Goal: Navigation & Orientation: Find specific page/section

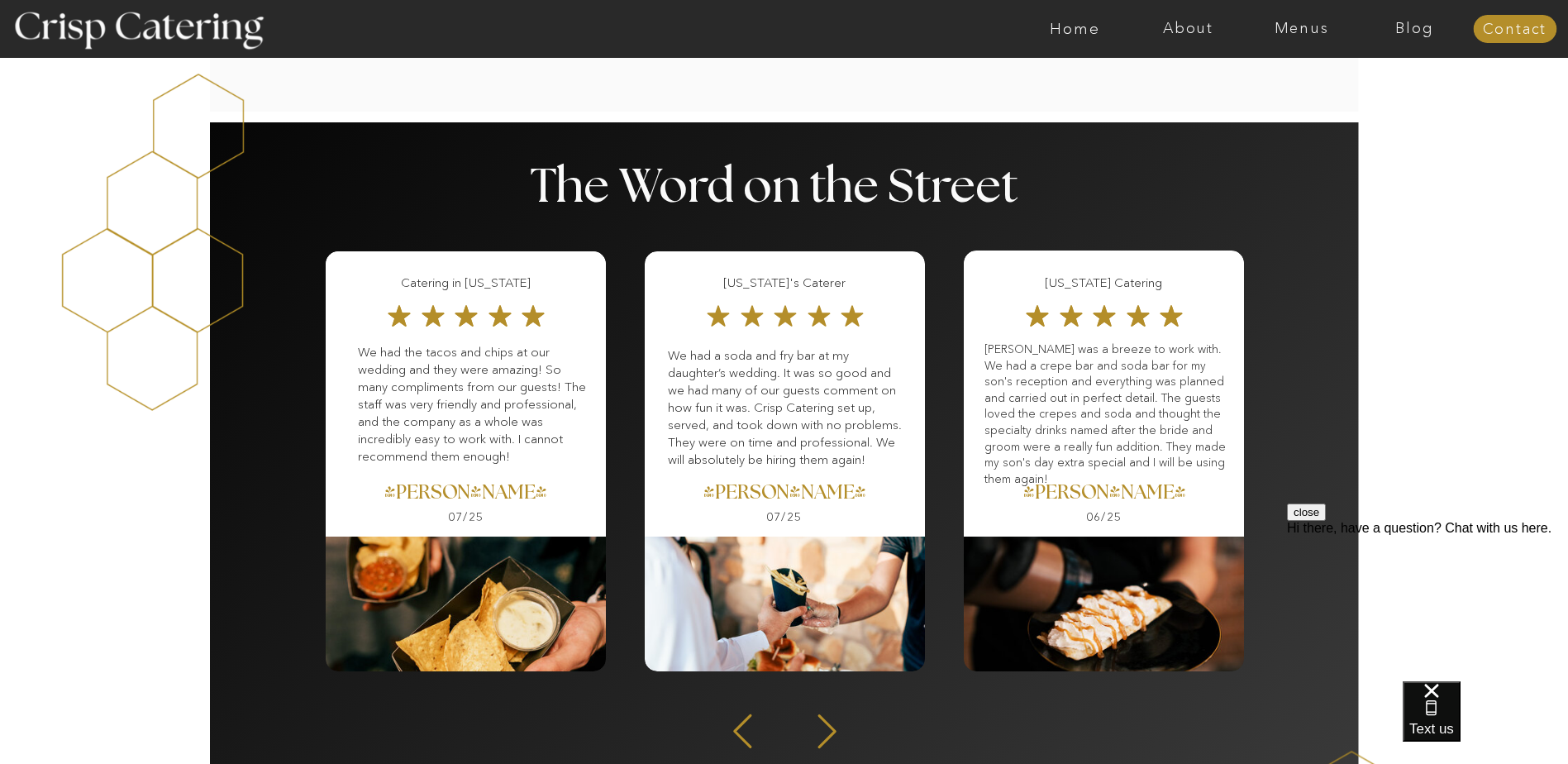
scroll to position [1237, 0]
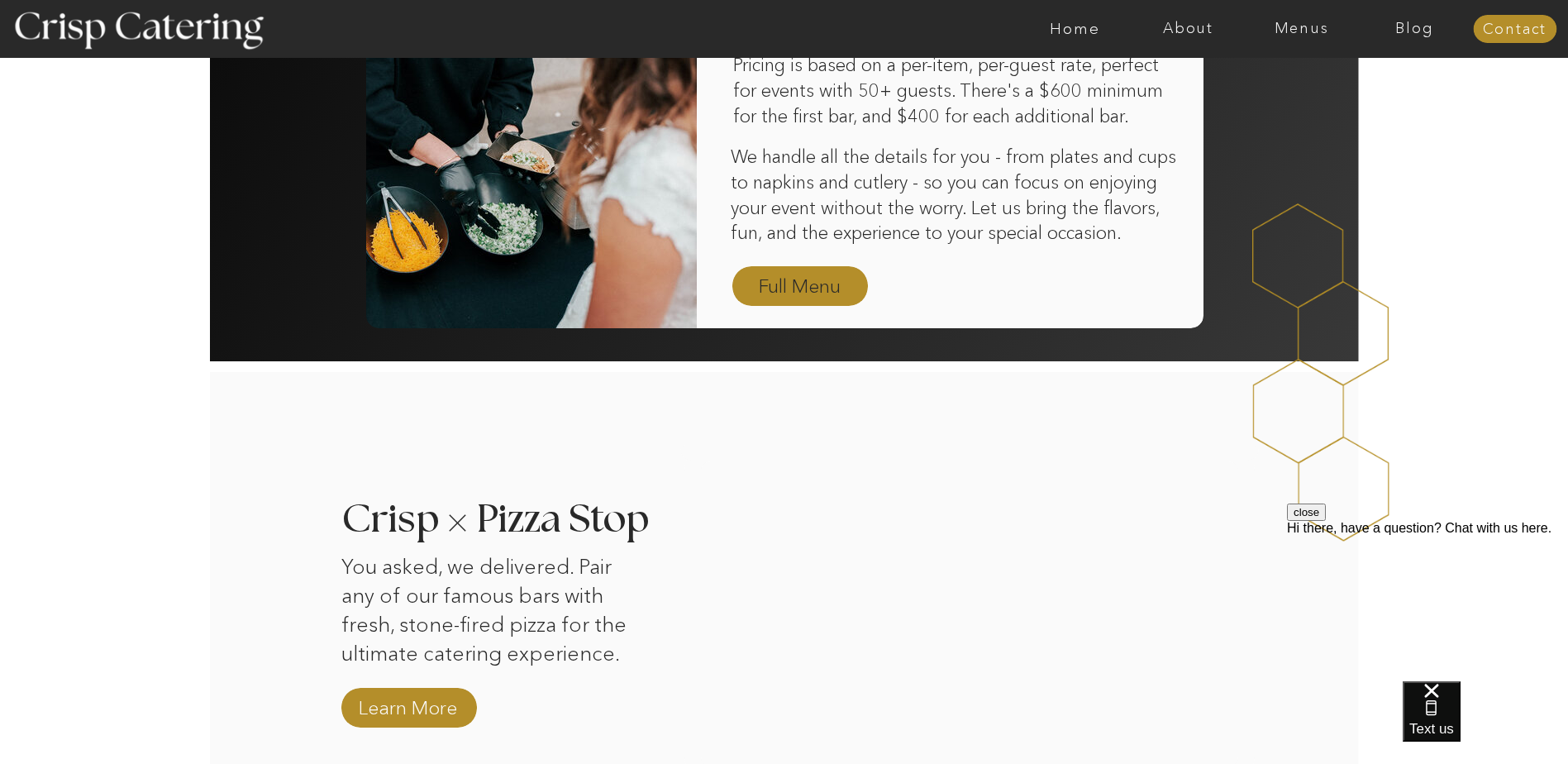
click at [789, 296] on nav "Full Menu" at bounding box center [800, 287] width 96 height 29
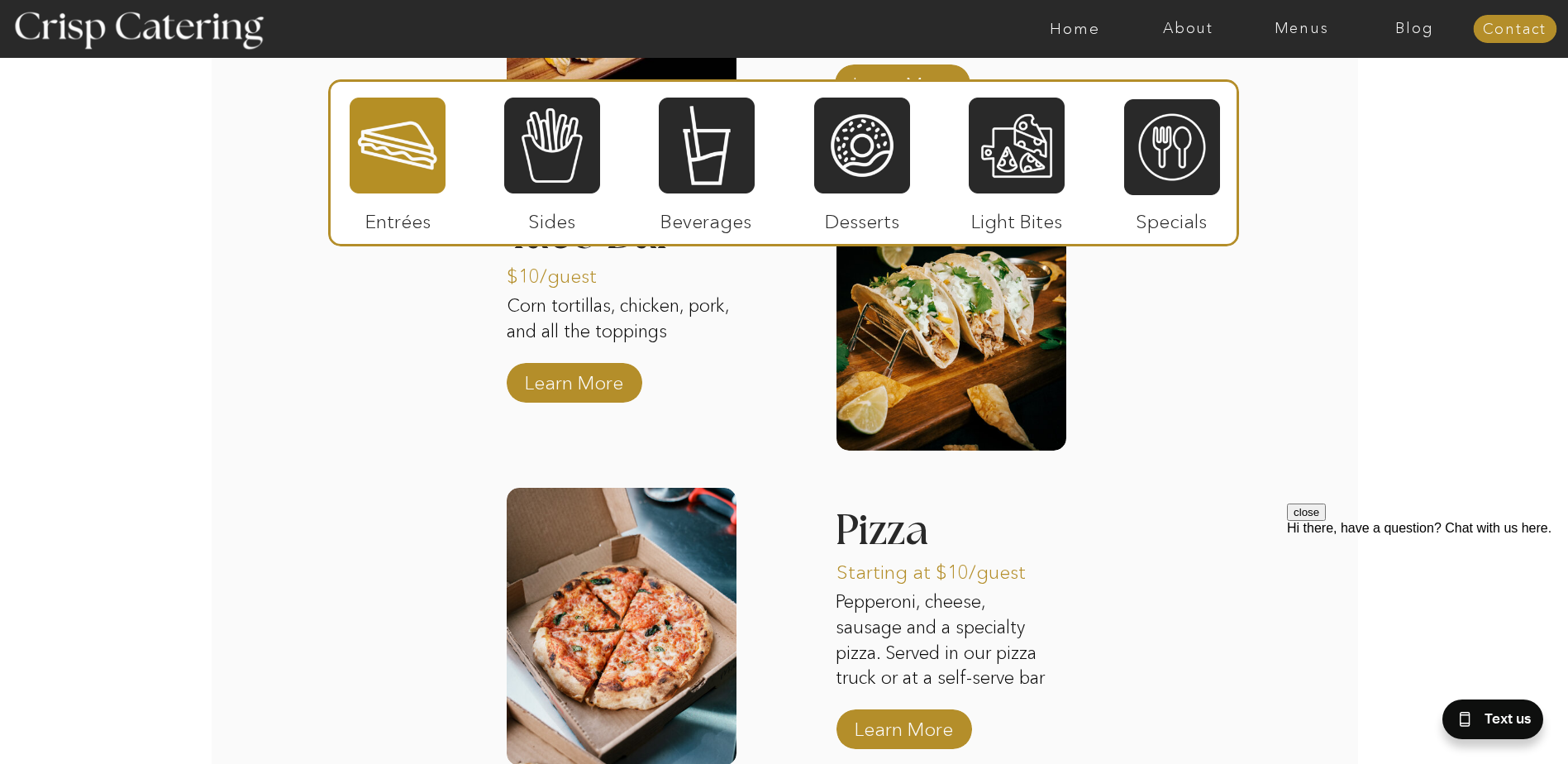
scroll to position [1347, 0]
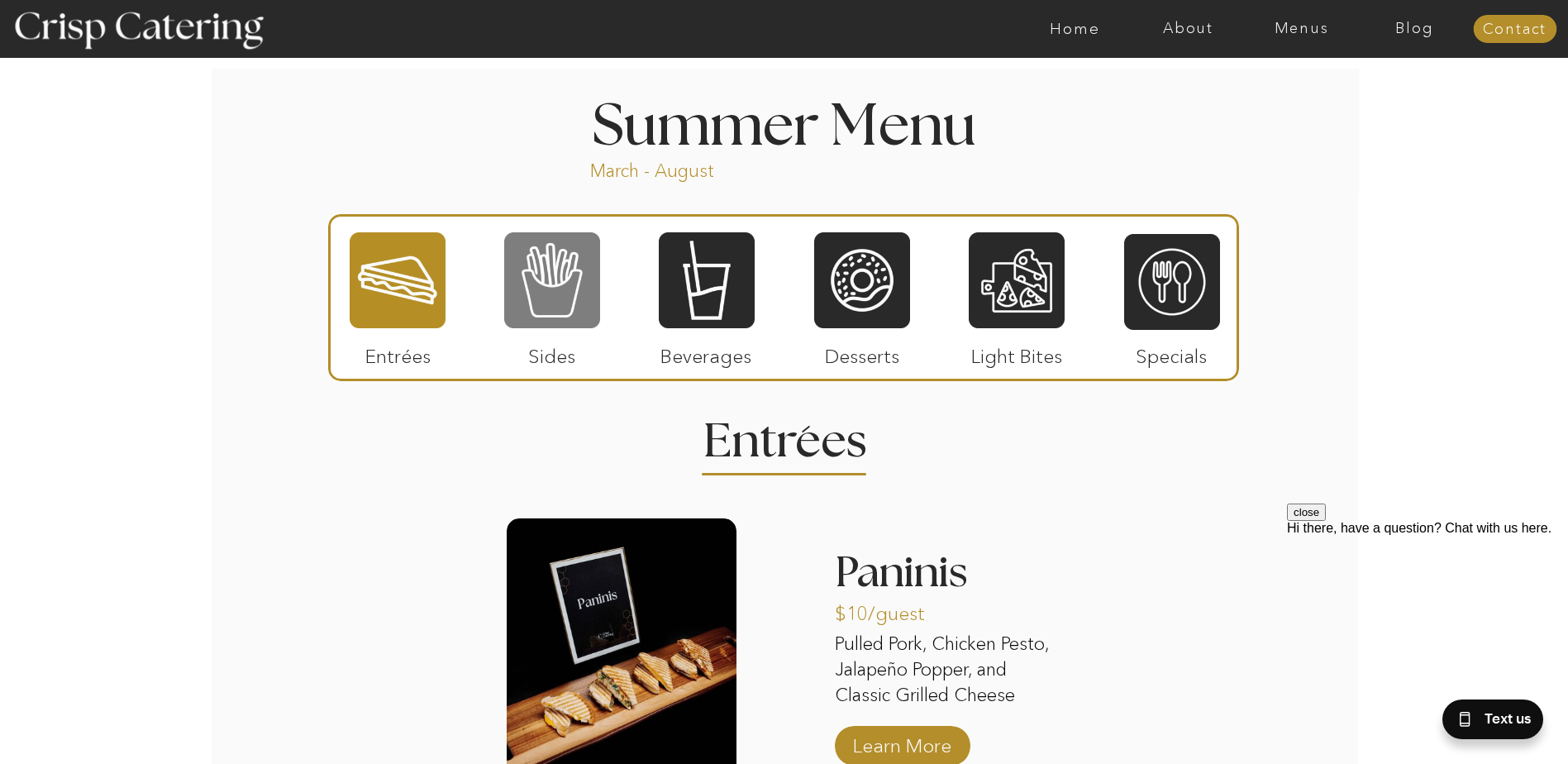
click at [553, 283] on div at bounding box center [552, 280] width 96 height 99
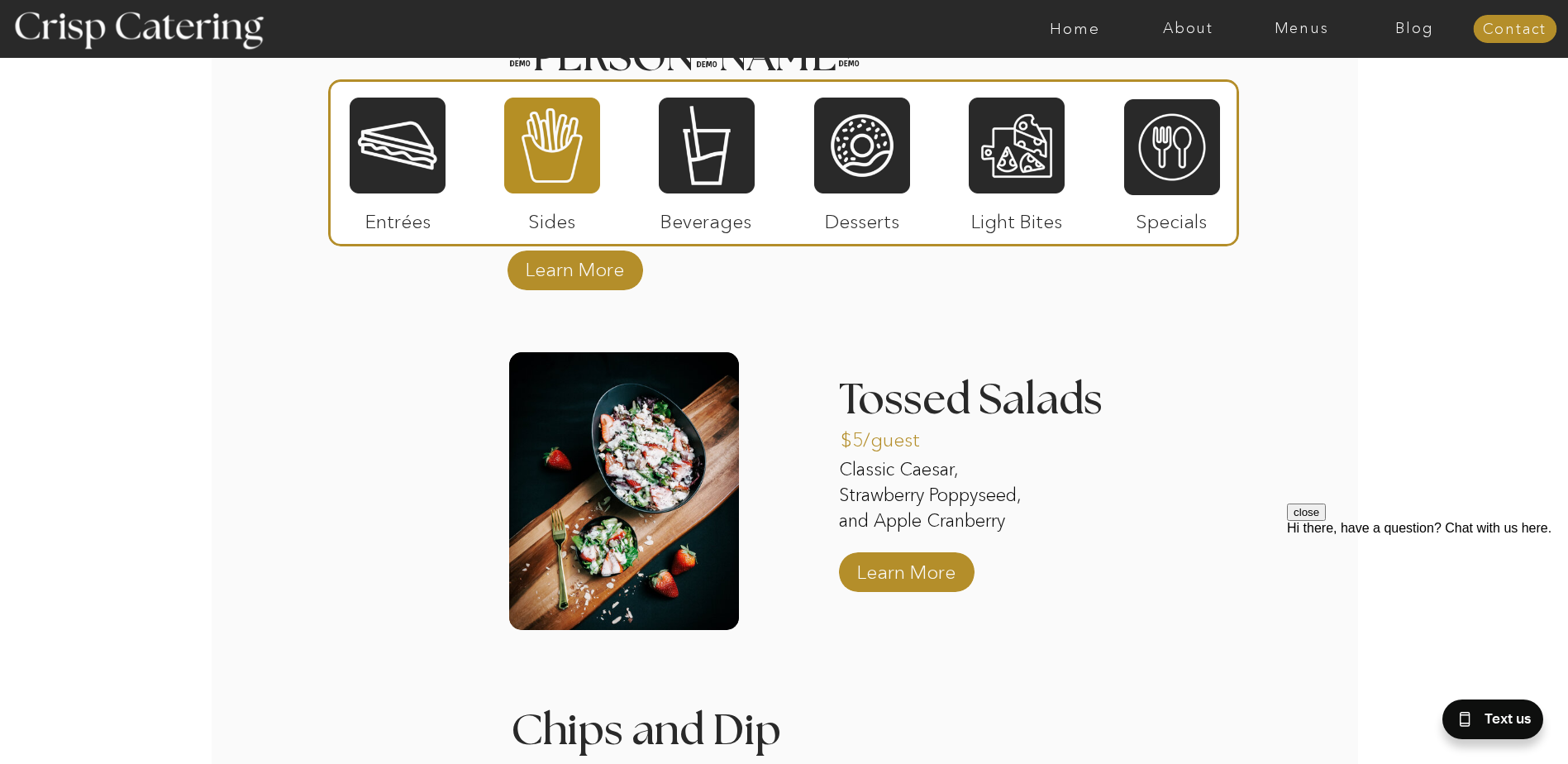
scroll to position [1099, 0]
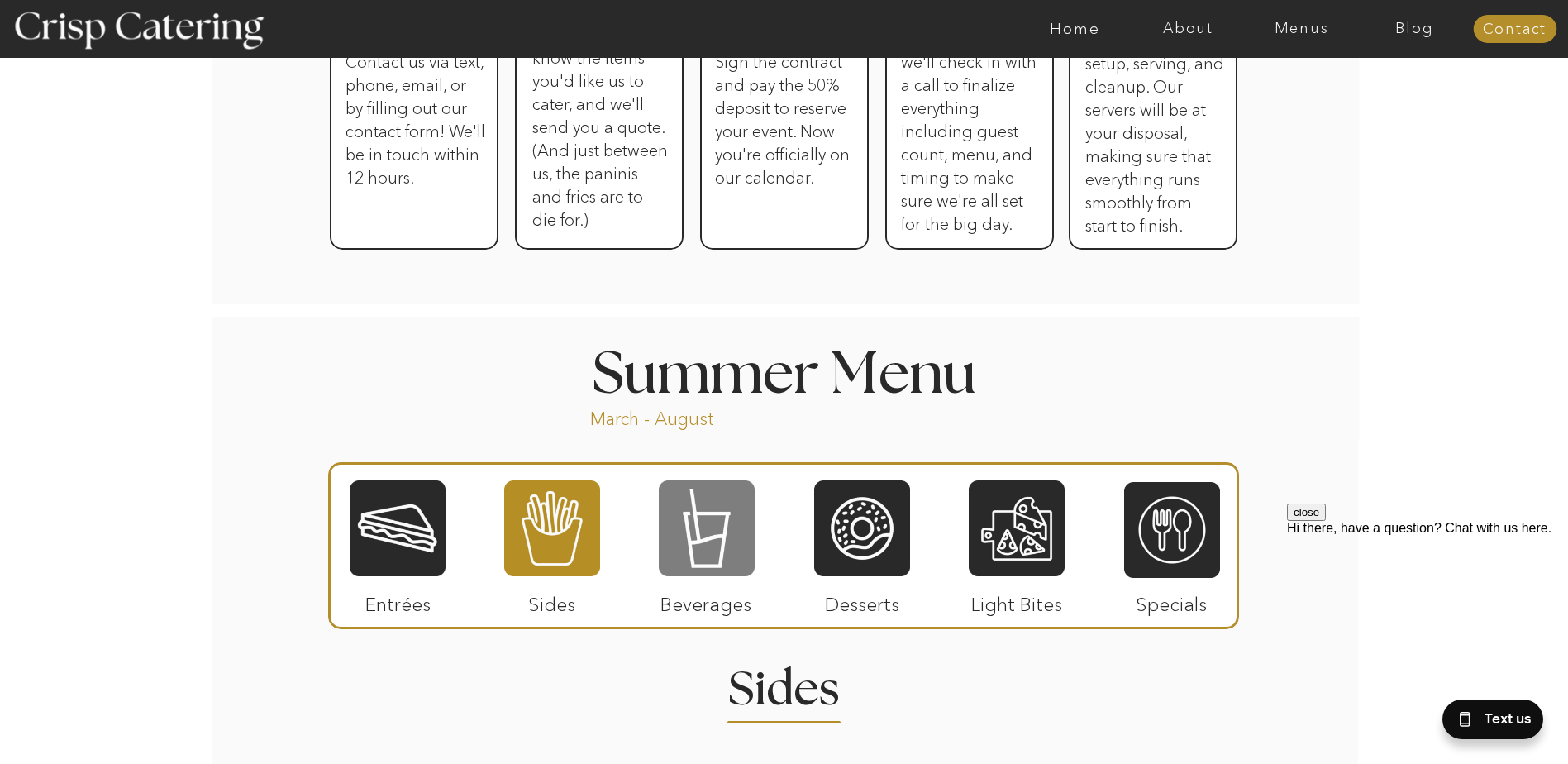
click at [706, 550] on div at bounding box center [706, 528] width 96 height 99
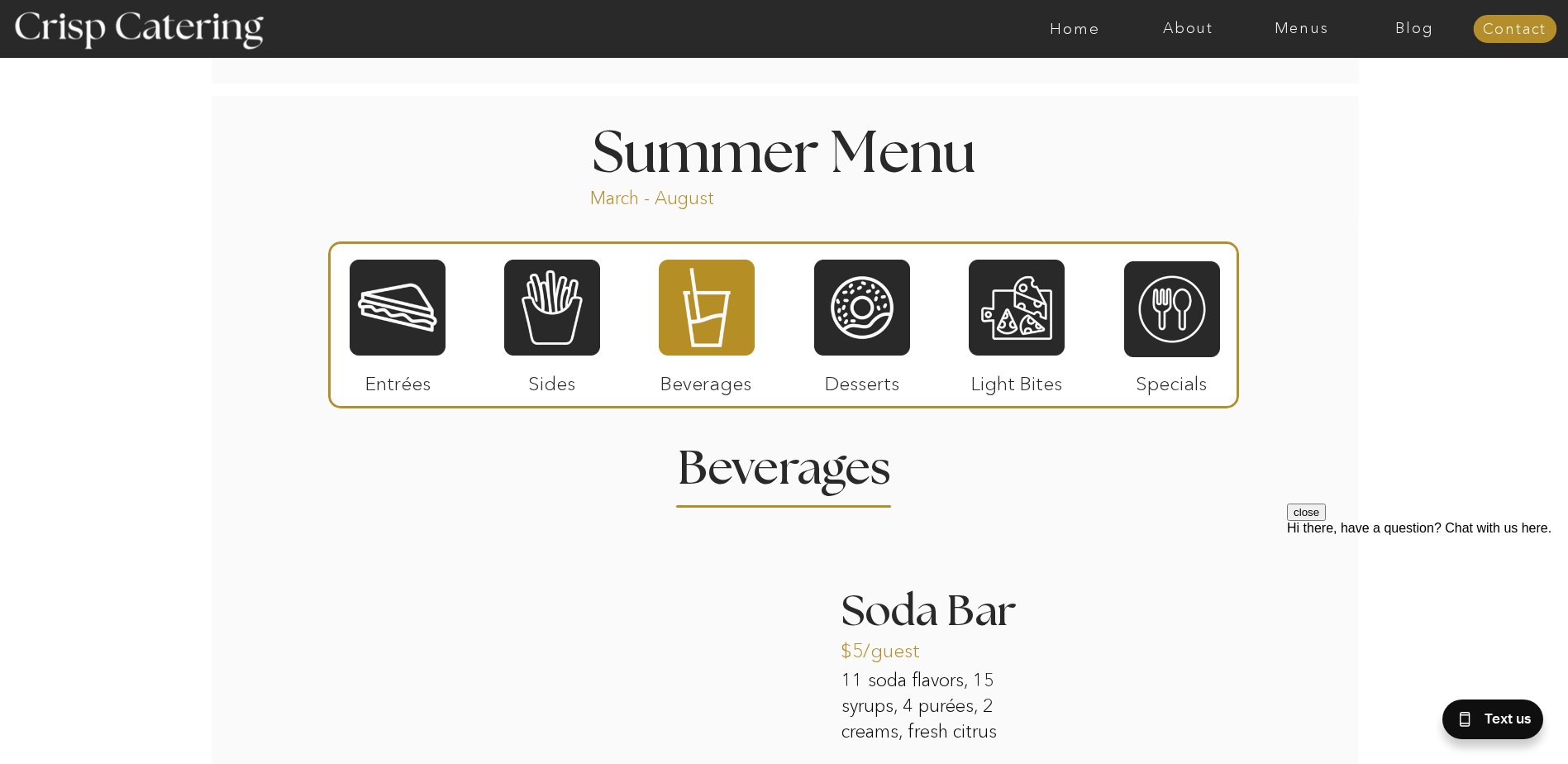
scroll to position [1347, 0]
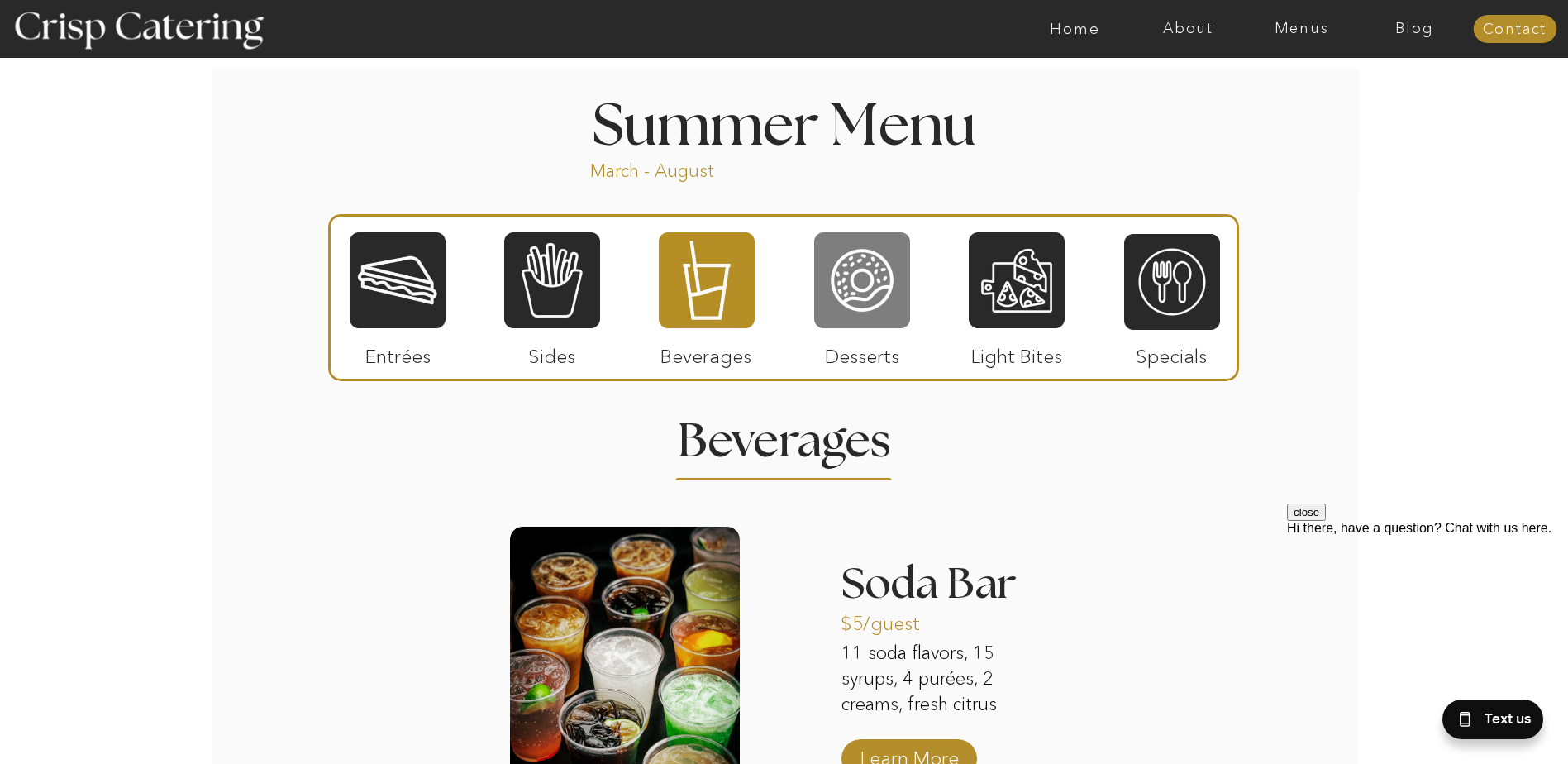
click at [875, 280] on div at bounding box center [862, 280] width 96 height 99
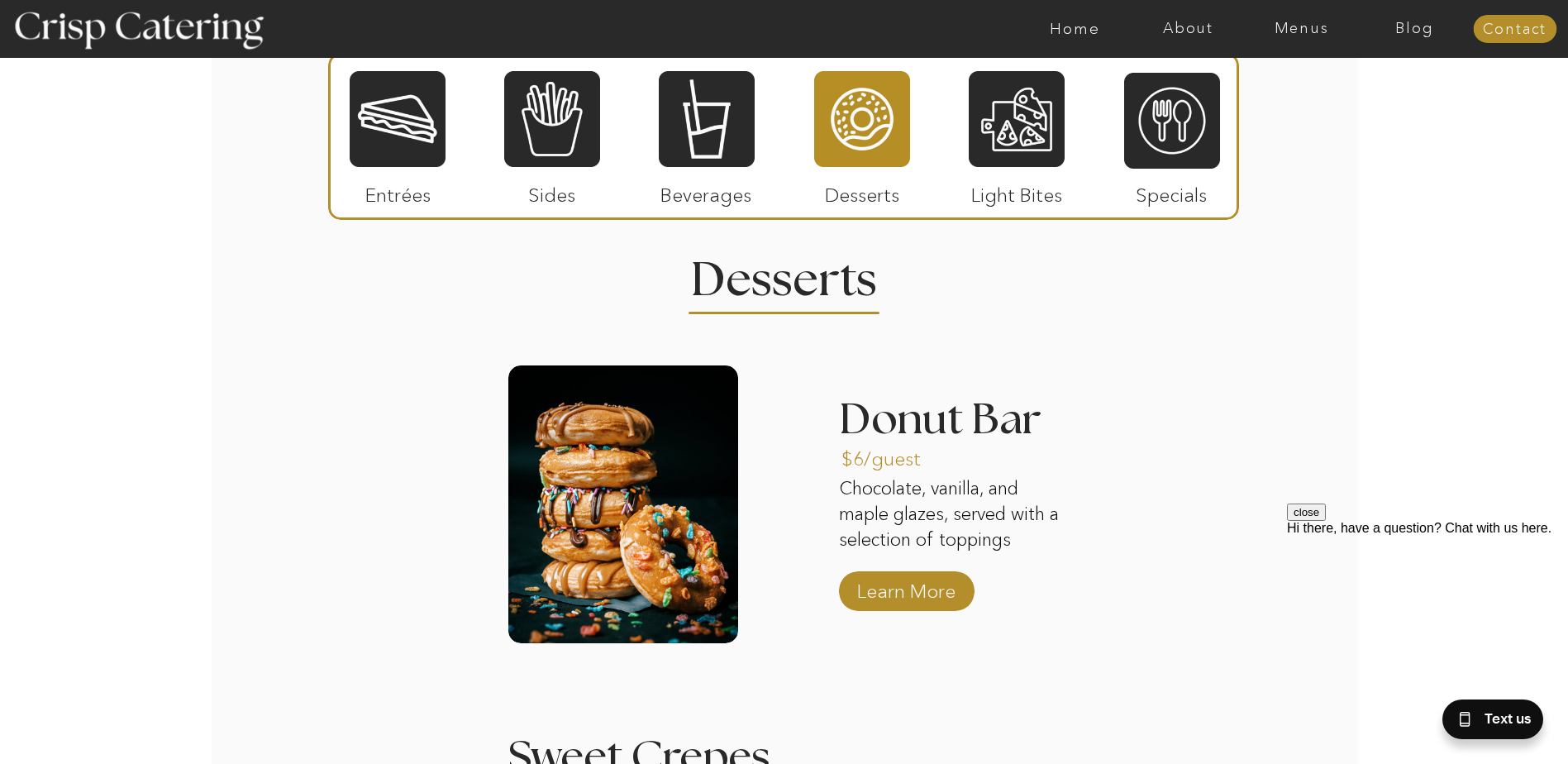
scroll to position [1264, 0]
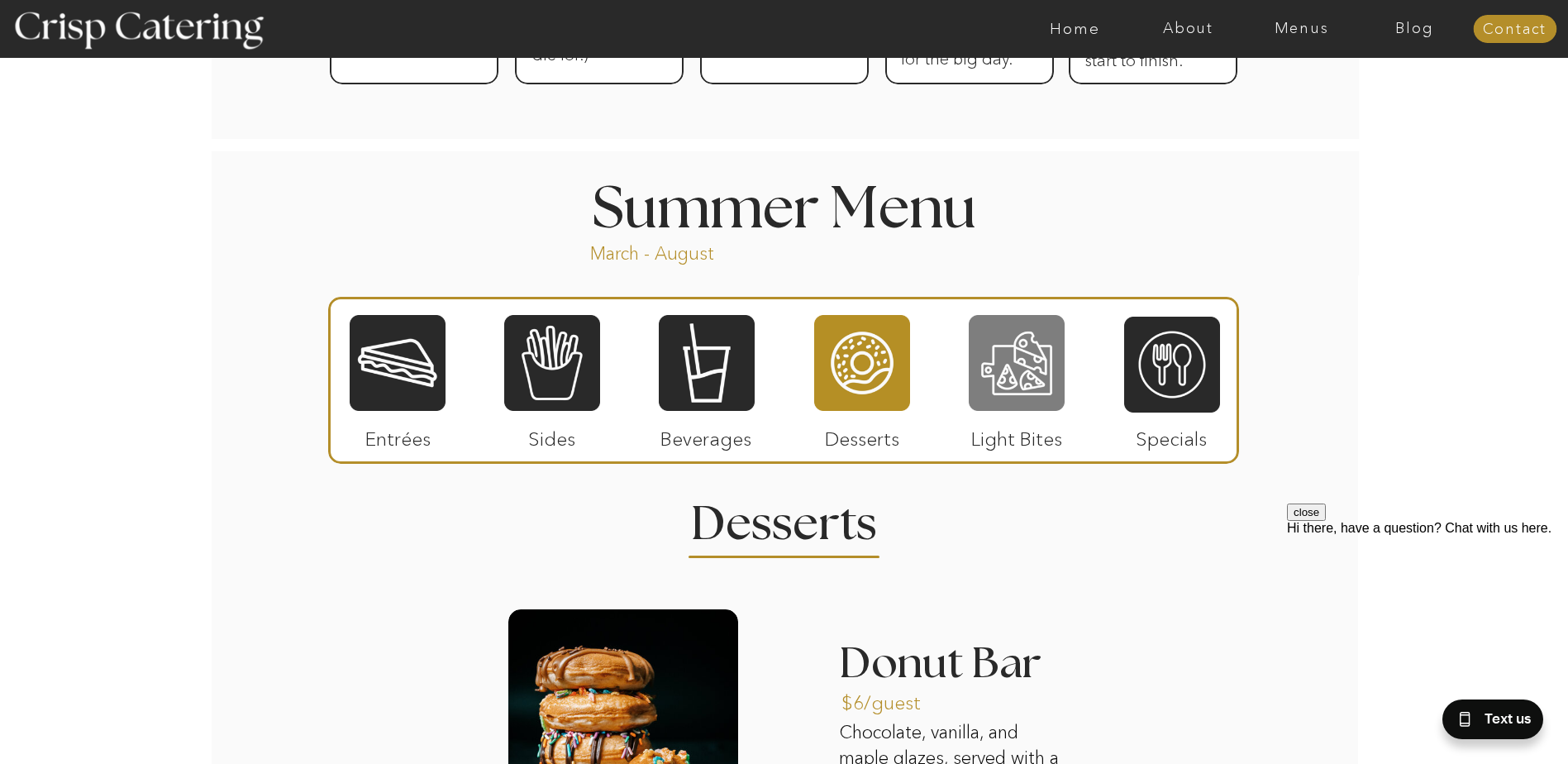
click at [1018, 382] on div at bounding box center [1016, 363] width 96 height 99
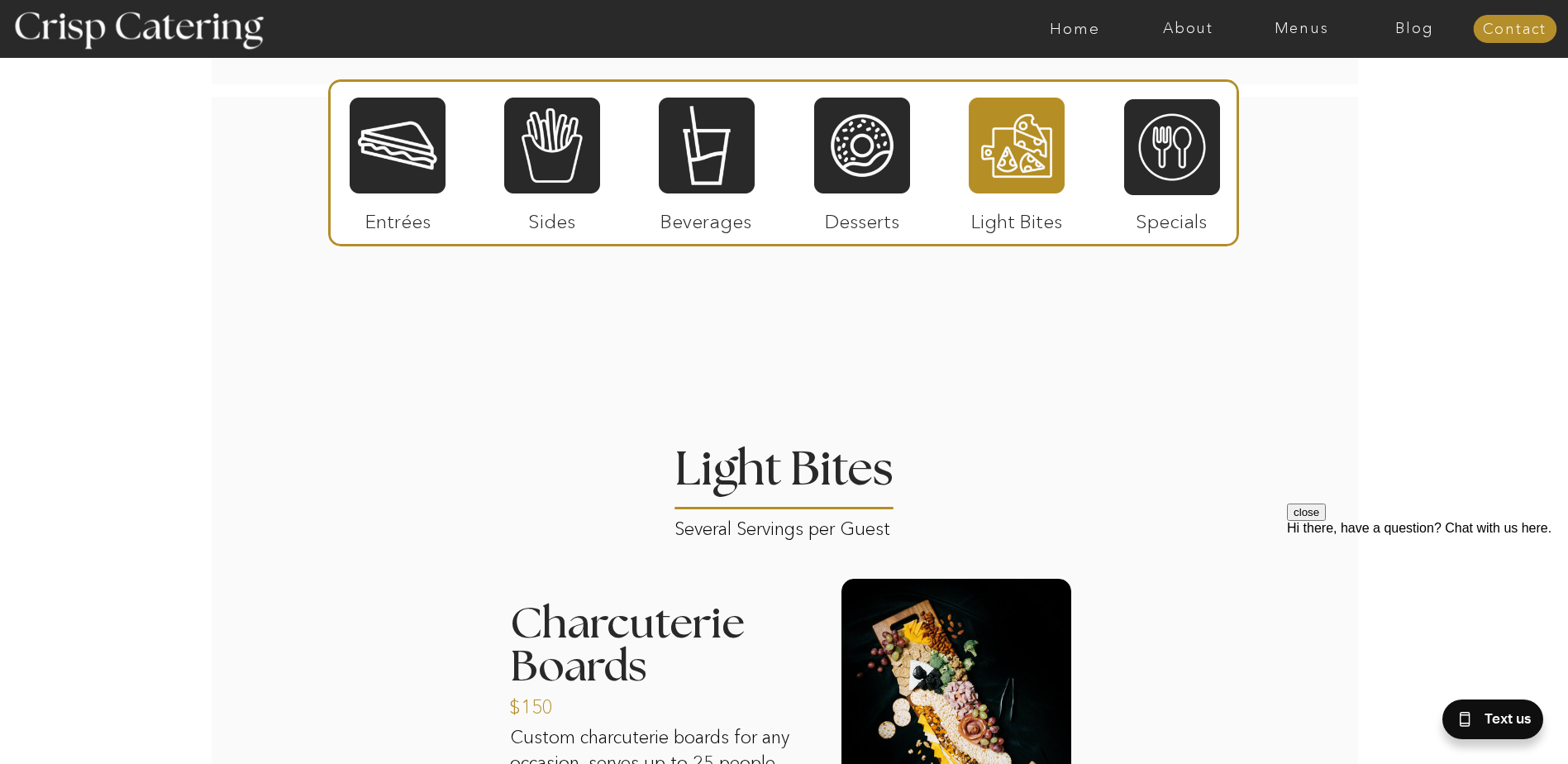
scroll to position [1016, 0]
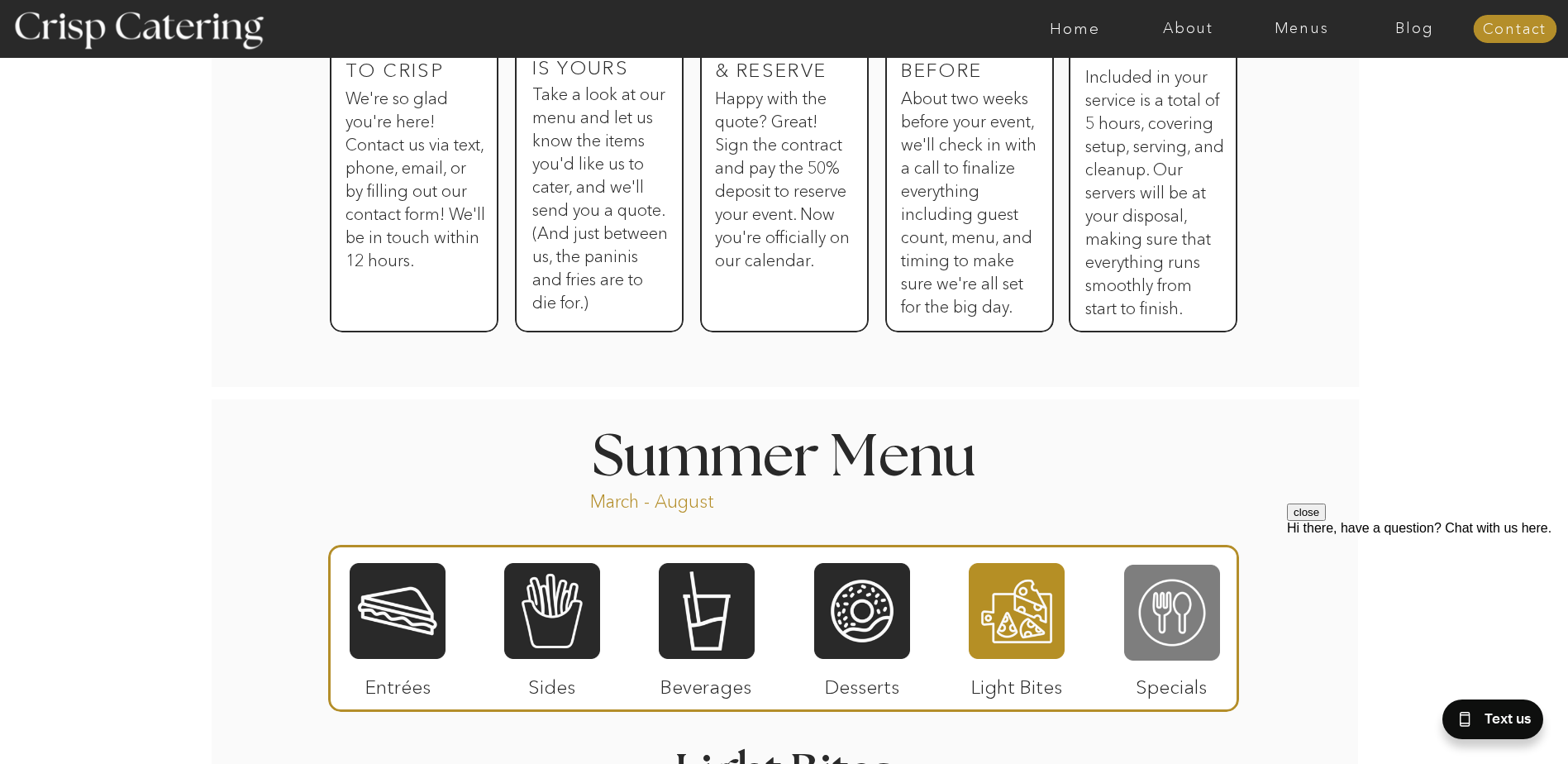
click at [1171, 618] on div at bounding box center [1171, 612] width 96 height 99
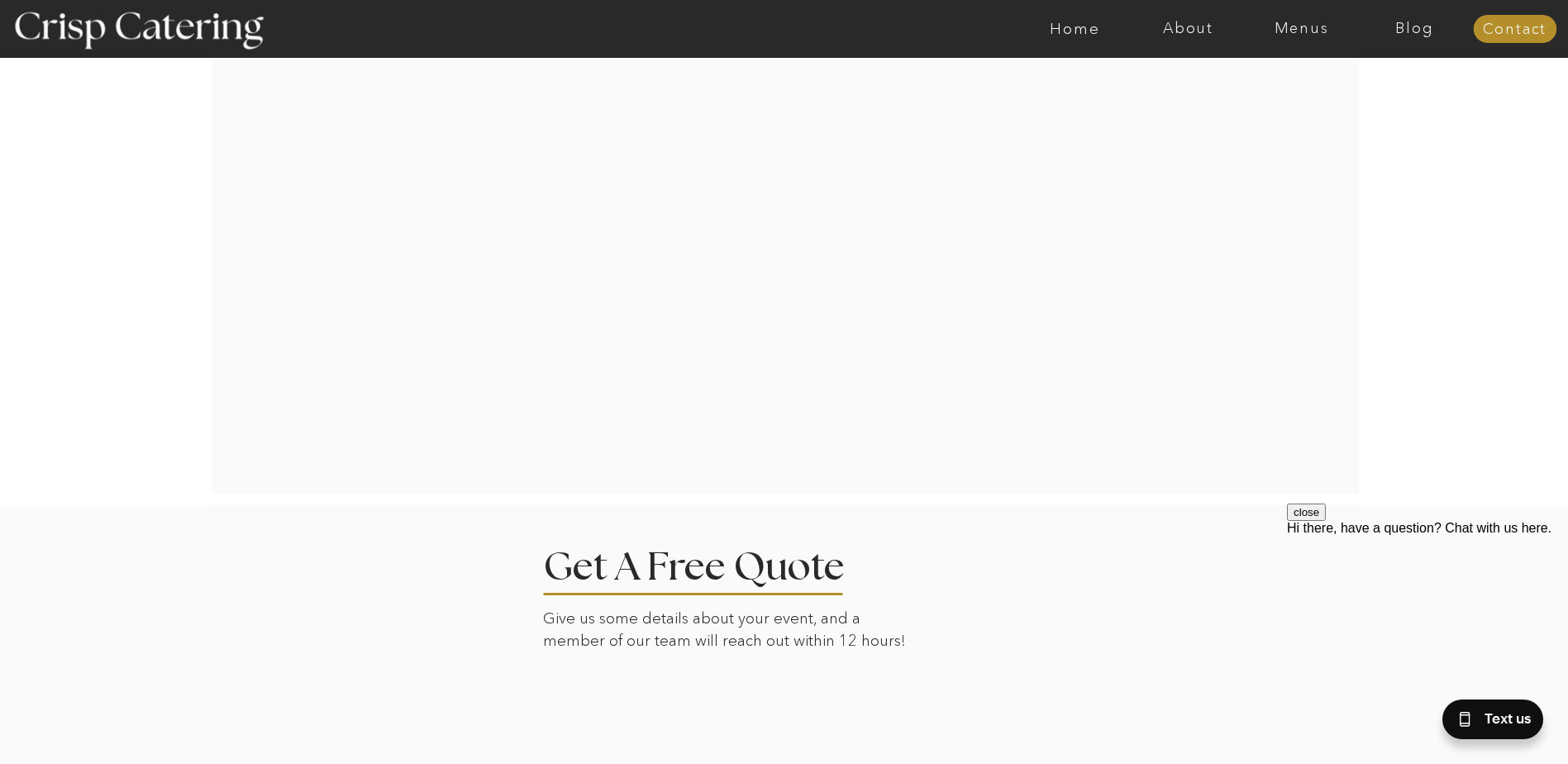
scroll to position [2668, 0]
